Goal: Transaction & Acquisition: Purchase product/service

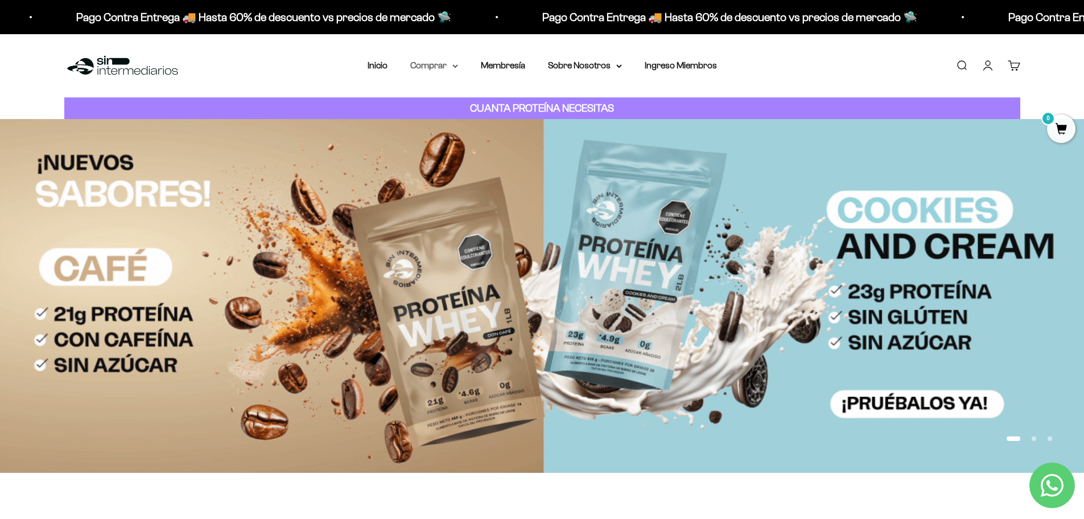
click at [437, 70] on summary "Comprar" at bounding box center [434, 65] width 48 height 15
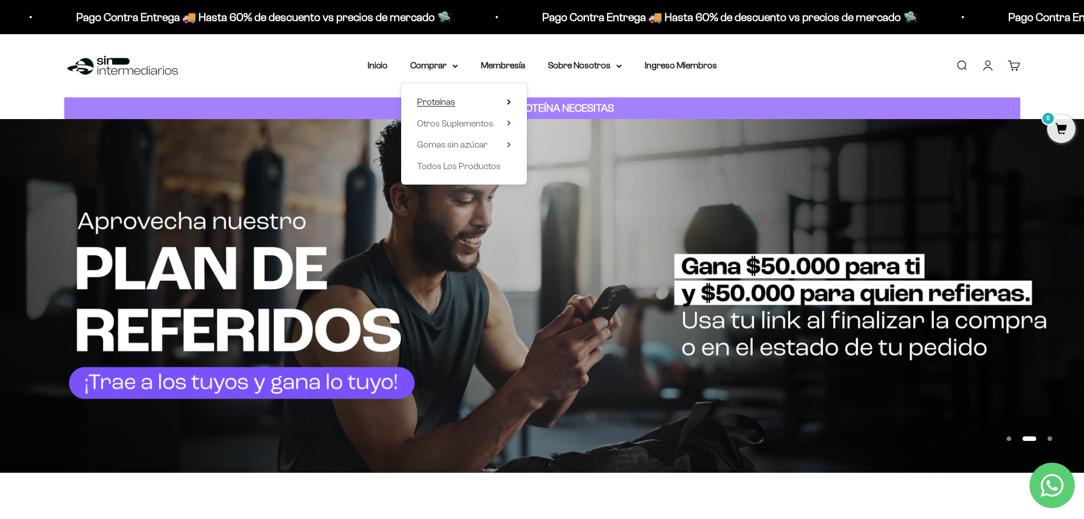
click at [464, 104] on summary "Proteínas" at bounding box center [464, 101] width 94 height 15
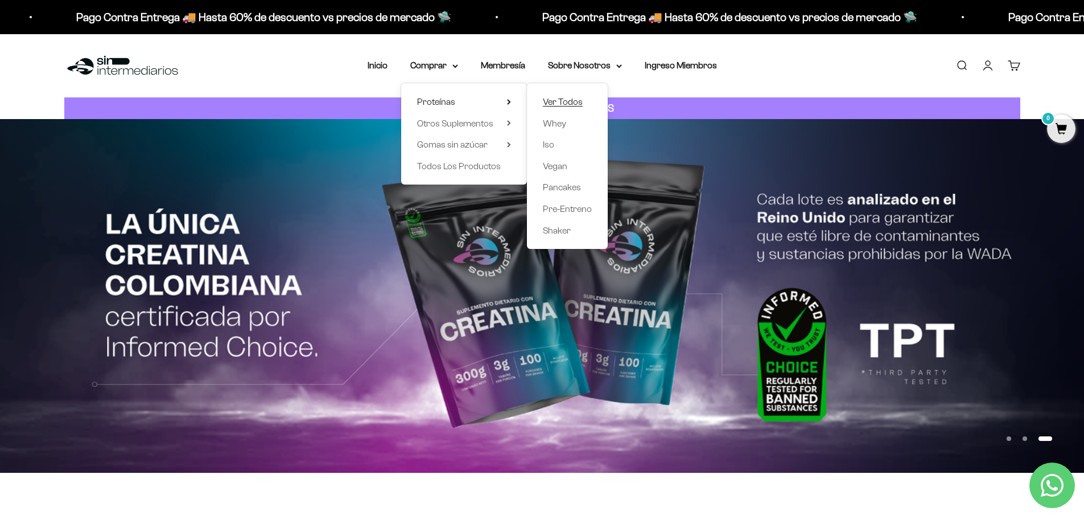
click at [565, 104] on span "Ver Todos" at bounding box center [563, 102] width 40 height 10
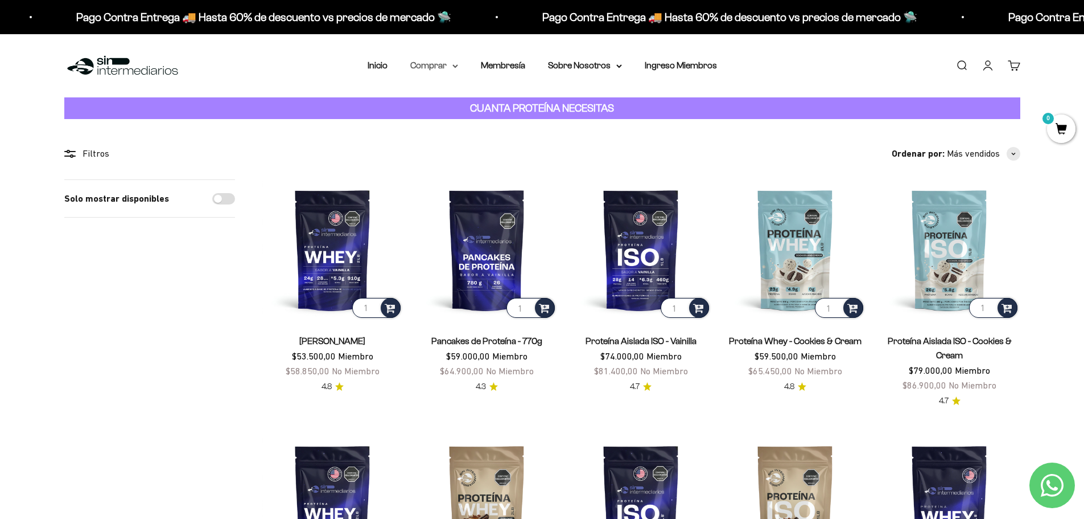
click at [427, 68] on summary "Comprar" at bounding box center [434, 65] width 48 height 15
click at [463, 122] on span "Otros Suplementos" at bounding box center [455, 123] width 76 height 10
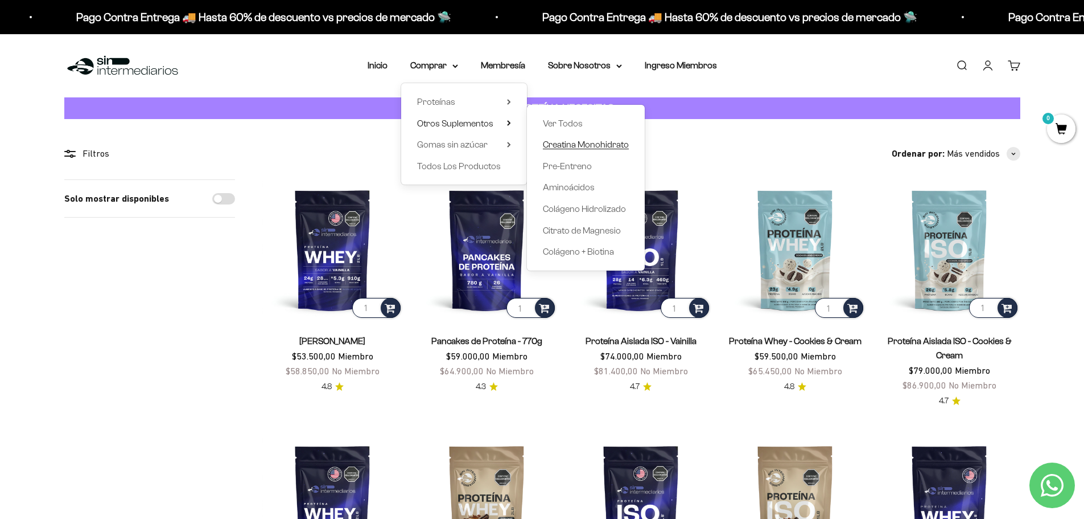
click at [582, 144] on span "Creatina Monohidrato" at bounding box center [586, 144] width 86 height 10
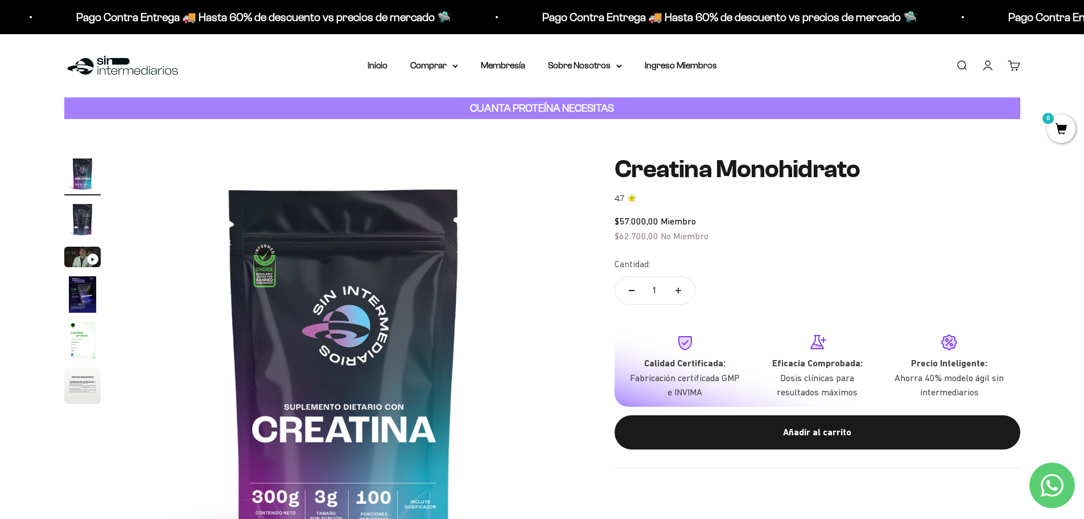
click at [659, 217] on span "$57.000,00 Miembro" at bounding box center [655, 221] width 81 height 10
click at [625, 219] on span "$57.000,00" at bounding box center [637, 221] width 44 height 10
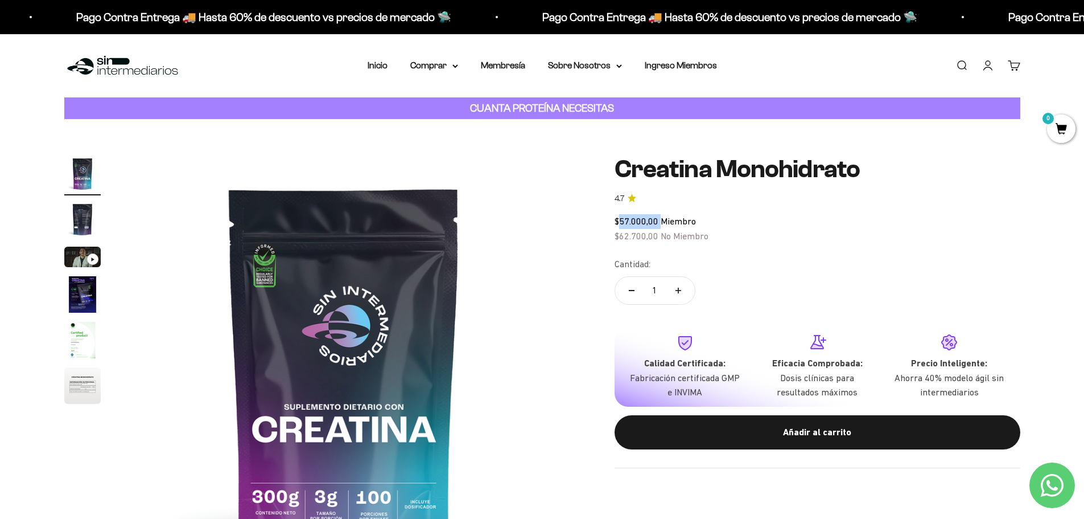
click at [989, 64] on link "Iniciar sesión" at bounding box center [988, 65] width 13 height 13
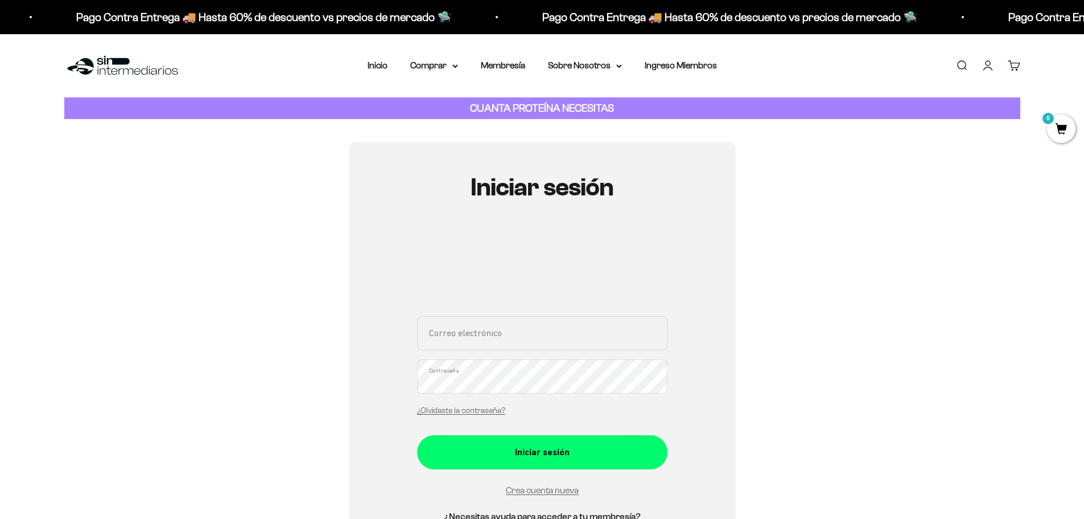
type input "Diegom9322@gmail.com"
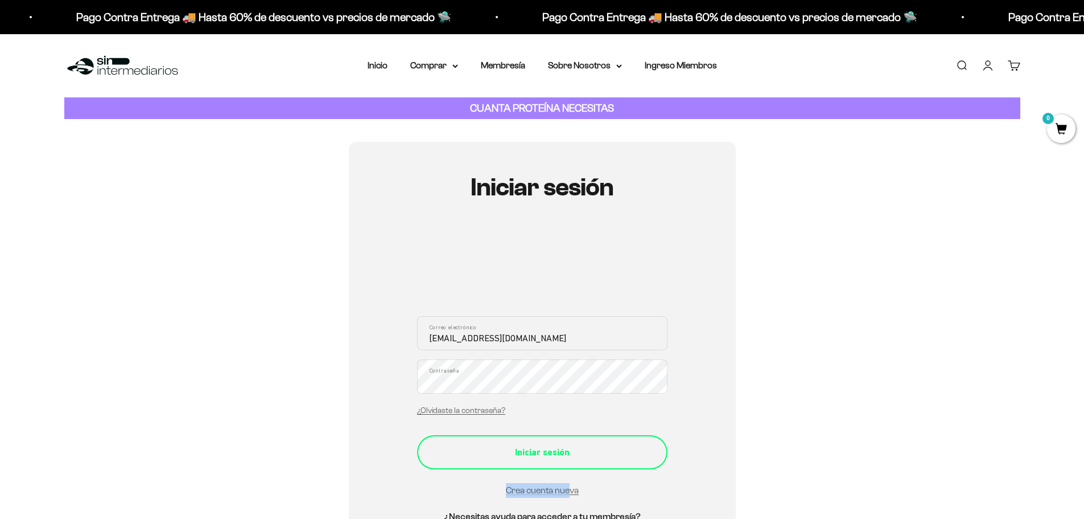
drag, startPoint x: 570, startPoint y: 482, endPoint x: 567, endPoint y: 453, distance: 28.5
click at [567, 464] on form "Diegom9322@gmail.com Correo electrónico Contraseña ¿Olvidaste la contraseña? In…" at bounding box center [542, 407] width 250 height 182
click at [567, 446] on div "Iniciar sesión" at bounding box center [542, 452] width 205 height 15
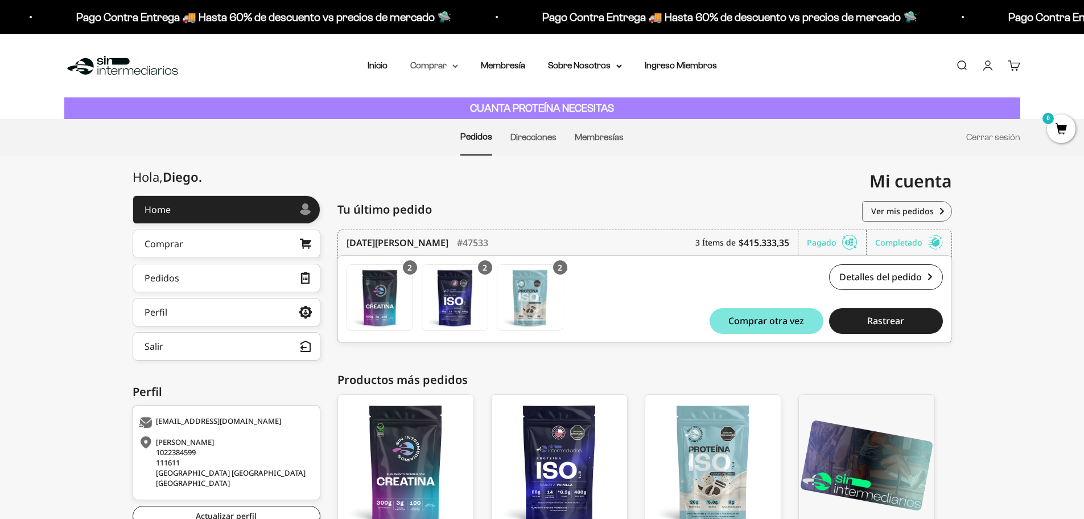
click at [448, 61] on summary "Comprar" at bounding box center [434, 65] width 48 height 15
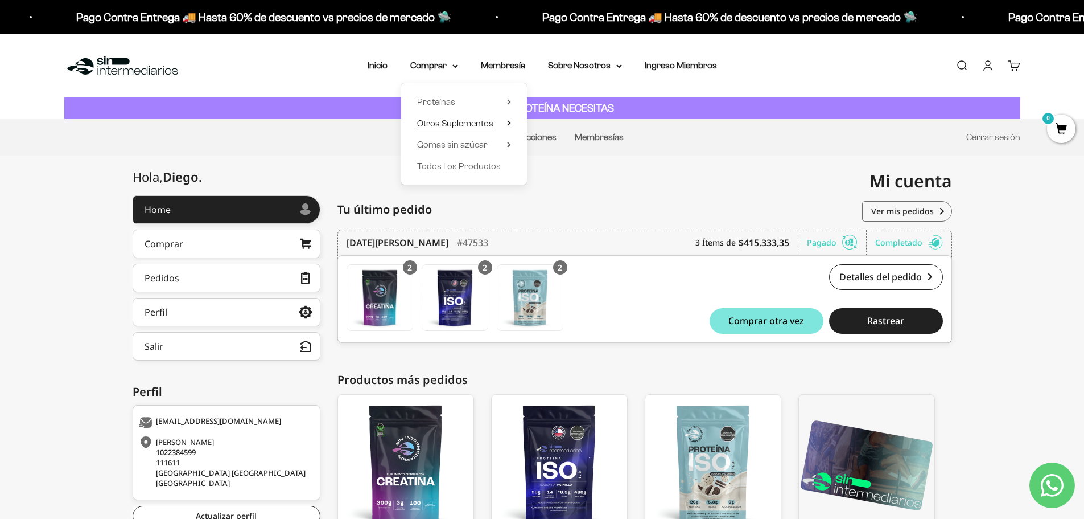
click at [460, 124] on span "Otros Suplementos" at bounding box center [455, 123] width 76 height 10
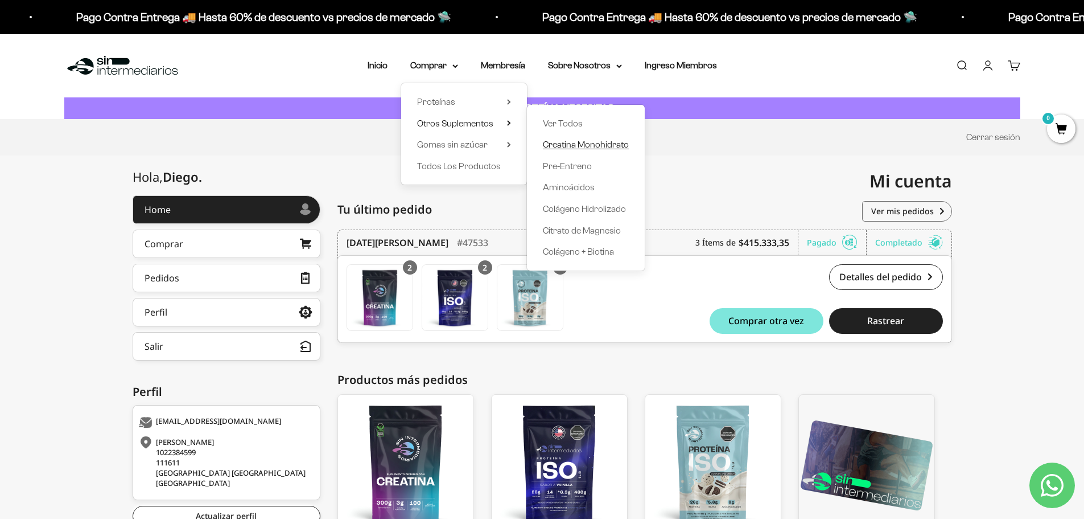
click at [574, 143] on span "Creatina Monohidrato" at bounding box center [586, 144] width 86 height 10
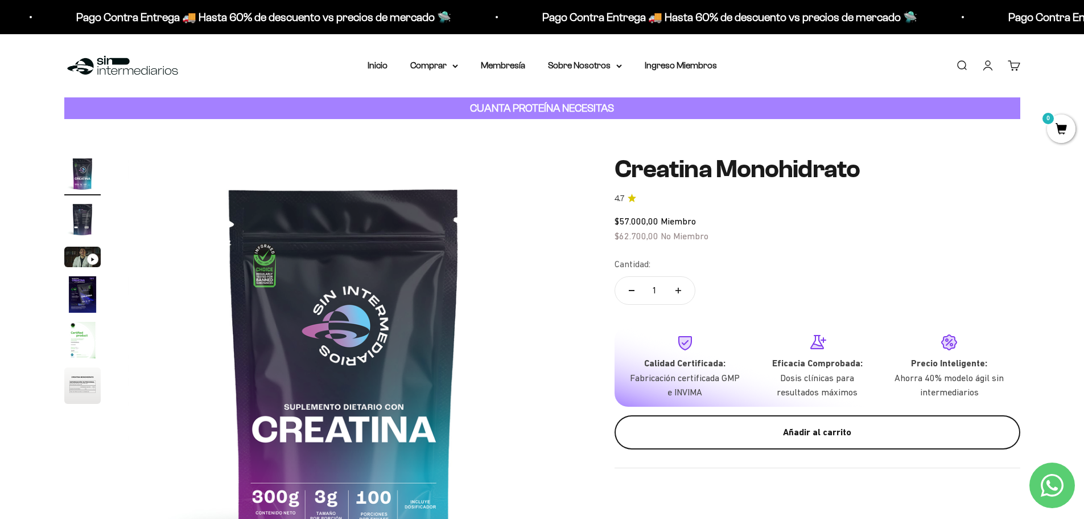
click at [793, 442] on button "Añadir al carrito" at bounding box center [818, 432] width 406 height 34
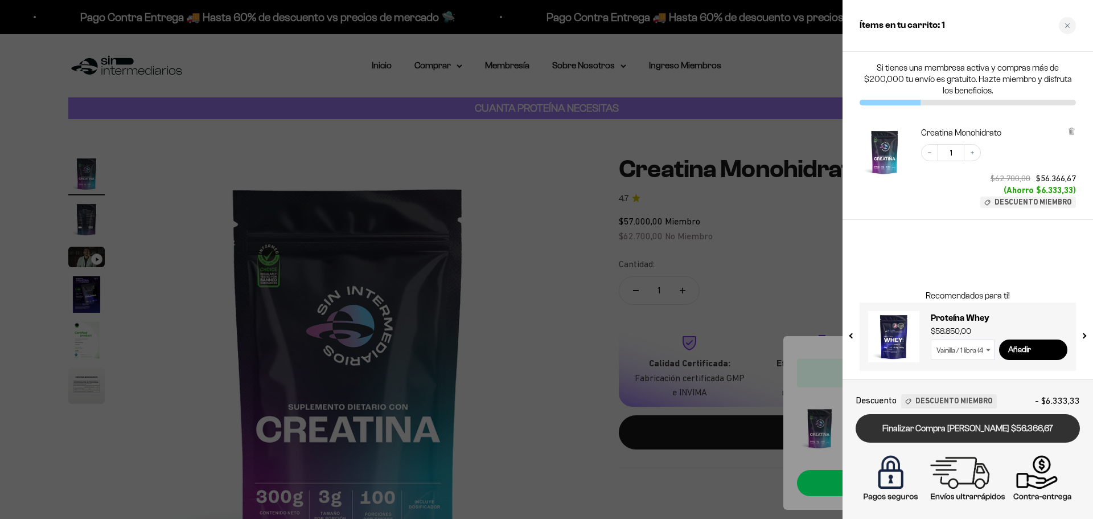
click at [890, 430] on link "Finalizar Compra [PERSON_NAME] $56.366,67" at bounding box center [967, 428] width 224 height 29
